Goal: Complete application form

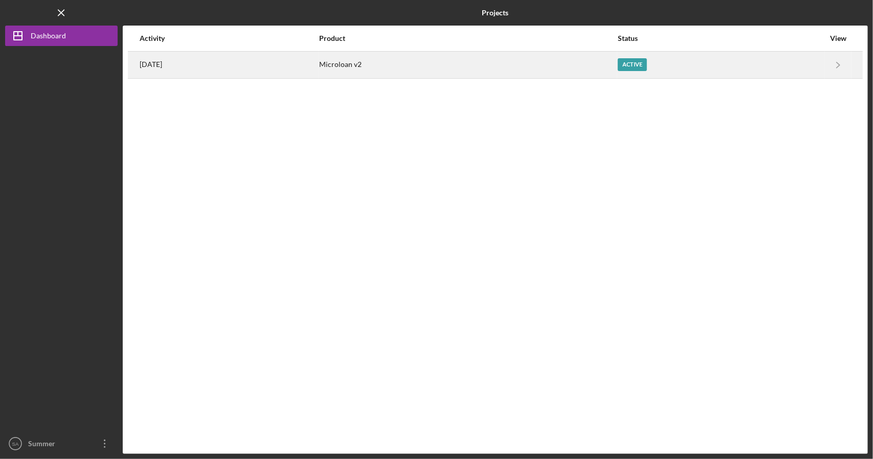
click at [477, 62] on div "Microloan v2" at bounding box center [468, 65] width 298 height 26
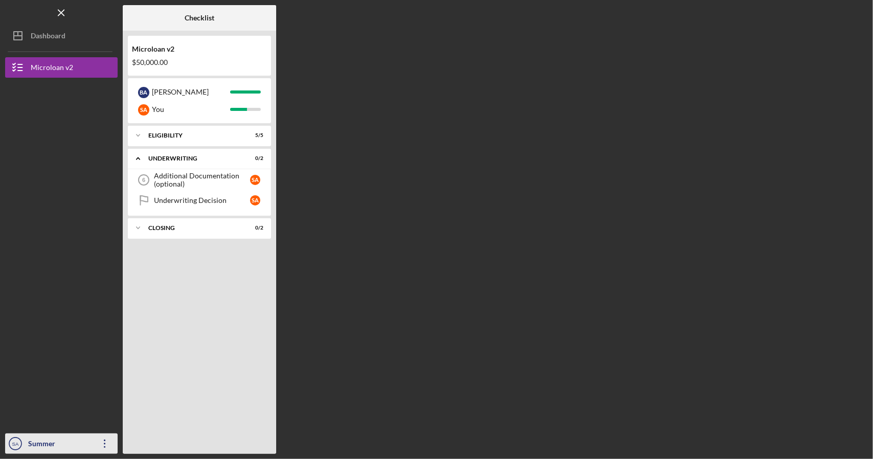
click at [66, 443] on div "Summer [PERSON_NAME]" at bounding box center [59, 454] width 66 height 41
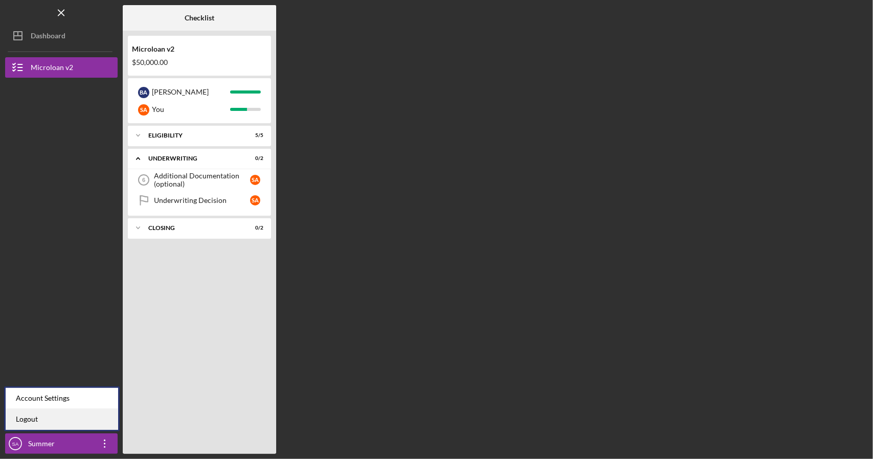
click at [36, 420] on link "Logout" at bounding box center [62, 419] width 113 height 21
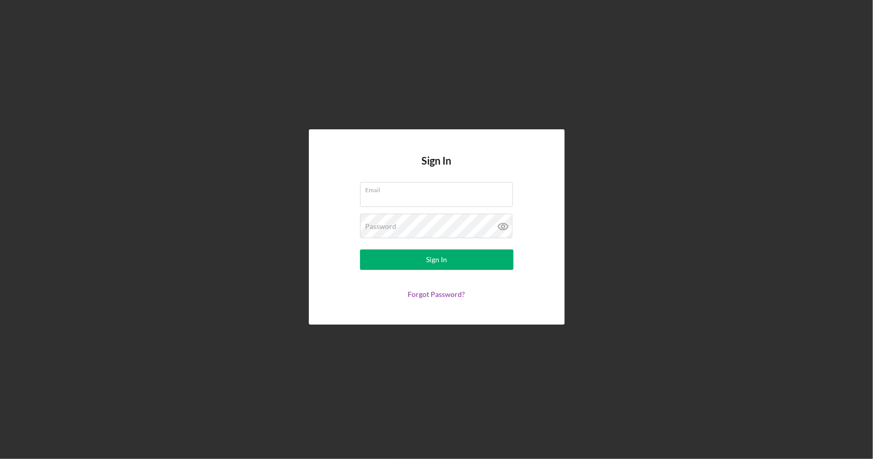
type input "[EMAIL_ADDRESS][DOMAIN_NAME]"
